Goal: Information Seeking & Learning: Learn about a topic

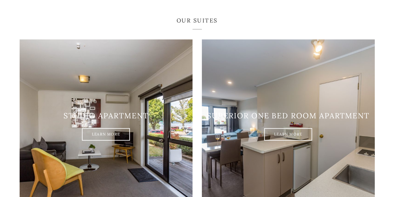
scroll to position [305, 0]
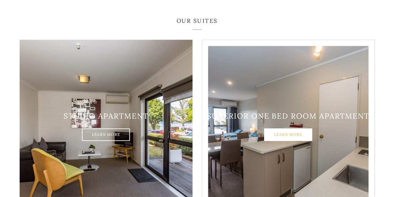
click at [285, 128] on link "Learn More" at bounding box center [288, 134] width 48 height 12
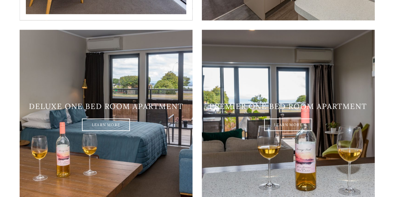
scroll to position [500, 0]
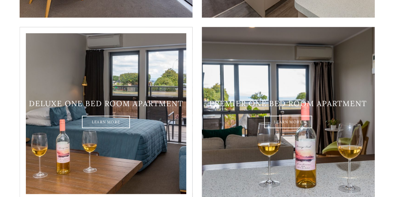
click at [133, 110] on div "Deluxe one bed room apartment Learn More" at bounding box center [106, 113] width 173 height 29
click at [113, 116] on link "Learn More" at bounding box center [106, 122] width 48 height 12
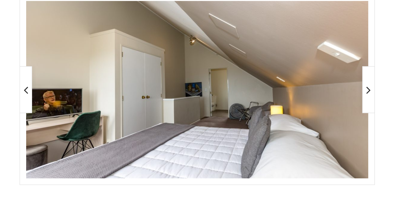
scroll to position [142, 0]
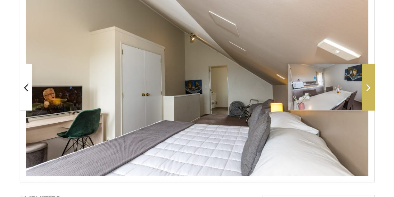
click at [367, 87] on icon at bounding box center [369, 87] width 4 height 12
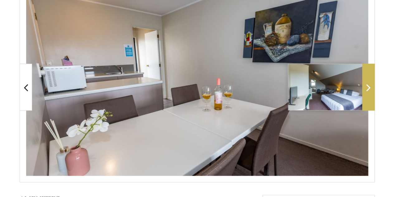
click at [367, 87] on icon at bounding box center [369, 87] width 4 height 12
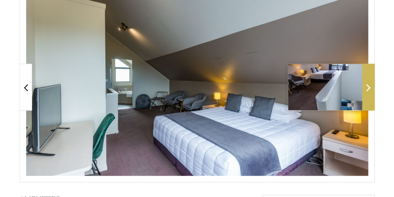
click at [367, 87] on icon at bounding box center [369, 87] width 4 height 12
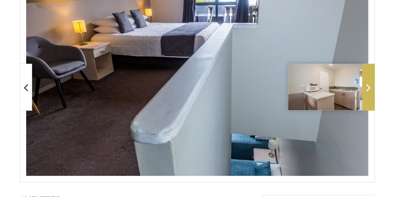
click at [367, 87] on icon at bounding box center [369, 87] width 4 height 12
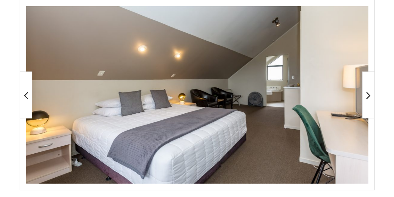
scroll to position [120, 0]
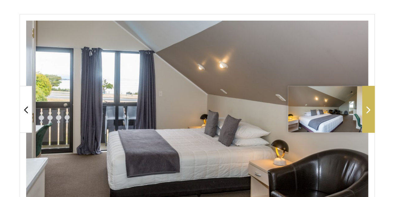
click at [369, 107] on icon at bounding box center [369, 109] width 4 height 12
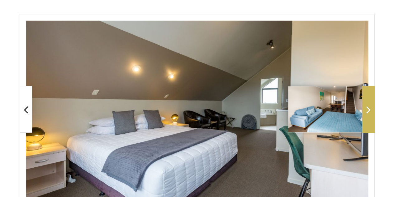
click at [369, 107] on icon at bounding box center [369, 109] width 4 height 12
